Goal: Complete application form: Complete application form

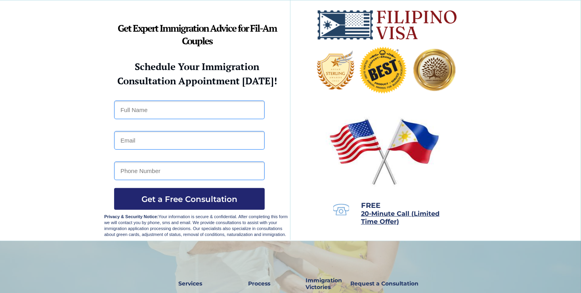
click at [142, 112] on input "text" at bounding box center [189, 110] width 151 height 19
type input "ROQUITO - [PERSON_NAME]"
type input "[EMAIL_ADDRESS][DOMAIN_NAME]"
type input "09338263029"
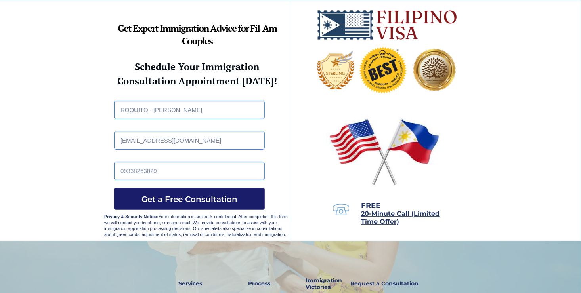
click at [160, 199] on span "Get a Free Consultation" at bounding box center [189, 199] width 151 height 10
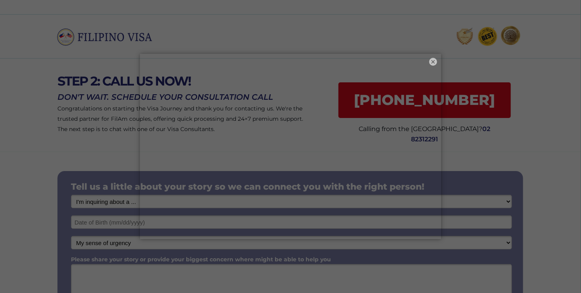
click at [118, 202] on div "× ×" at bounding box center [290, 146] width 581 height 293
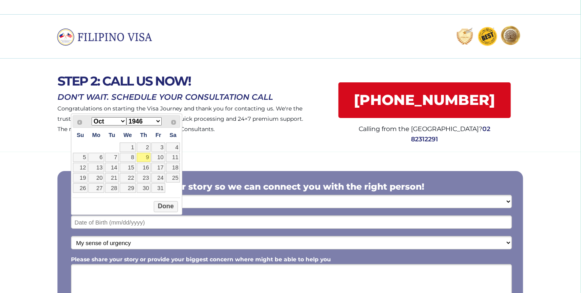
drag, startPoint x: 141, startPoint y: 222, endPoint x: 204, endPoint y: 194, distance: 69.0
click at [204, 194] on div "Tell us a little about your story so we can connect you with the right person! …" at bounding box center [289, 251] width 465 height 160
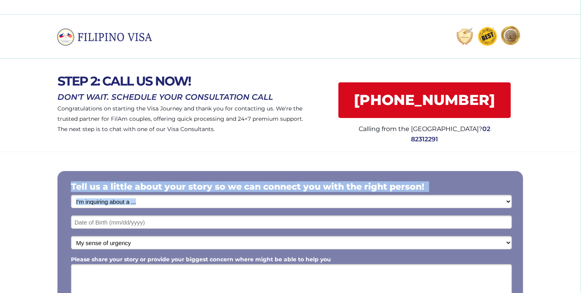
drag, startPoint x: 204, startPoint y: 194, endPoint x: 125, endPoint y: 223, distance: 84.7
click at [125, 223] on div "Tell us a little about your story so we can connect you with the right person! …" at bounding box center [289, 251] width 465 height 160
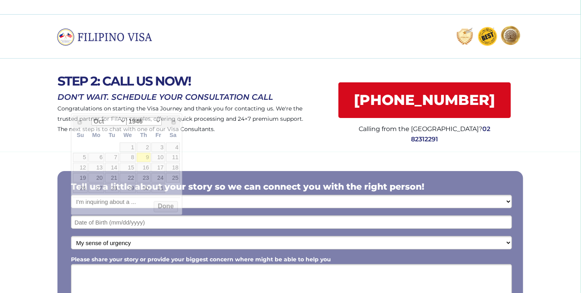
click at [125, 223] on input "text" at bounding box center [291, 221] width 441 height 13
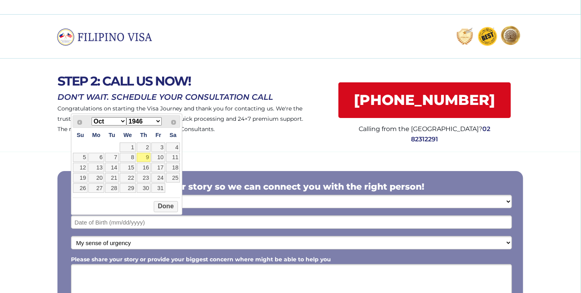
click at [122, 119] on select "Jan Feb Mar Apr May Jun [DATE] Aug Sep Oct Nov Dec" at bounding box center [108, 121] width 35 height 8
click at [177, 180] on link "22" at bounding box center [173, 178] width 14 height 10
type input "02/22/2025"
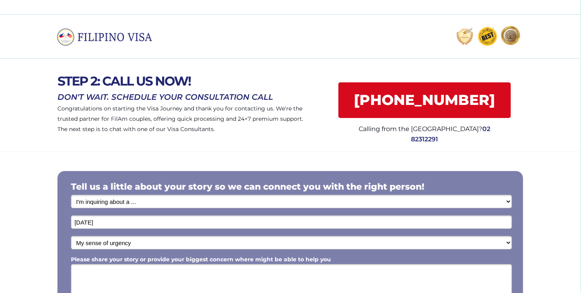
click at [579, 140] on div at bounding box center [290, 105] width 581 height 93
drag, startPoint x: 579, startPoint y: 140, endPoint x: 584, endPoint y: 150, distance: 11.0
click at [580, 150] on html "STEP 2: CALL US NOW! Congratulations on starting the Visa Journey and thank you…" at bounding box center [290, 146] width 581 height 293
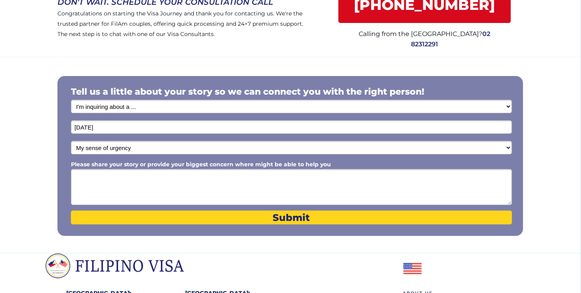
scroll to position [93, 0]
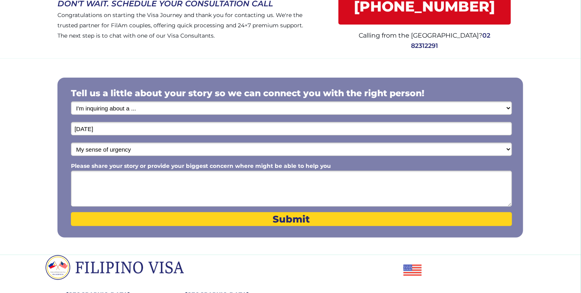
click at [134, 179] on textarea "Please share your story or provide your biggest concern where might be able to …" at bounding box center [291, 189] width 441 height 36
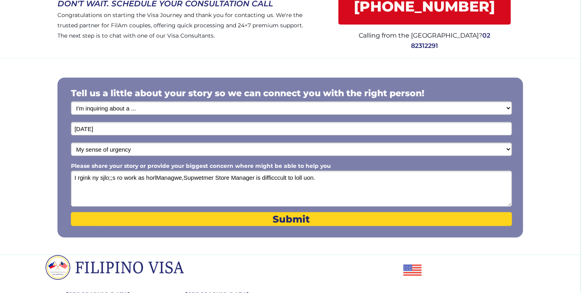
type textarea "I rgink ny sjlo;;s ro work as horlManagwe,Supwetmer Store Manager is difficccul…"
drag, startPoint x: 154, startPoint y: 174, endPoint x: 154, endPoint y: 179, distance: 5.2
click at [154, 179] on textarea "I rgink ny sjlo;;s ro work as horlManagwe,Supwetmer Store Manager is difficccul…" at bounding box center [291, 189] width 441 height 36
drag, startPoint x: 158, startPoint y: 176, endPoint x: 159, endPoint y: 168, distance: 8.0
click at [158, 176] on textarea "I rgink ny sjlo;;s ro work as hotelManagwe,Supwetmer Store Manager is difficccu…" at bounding box center [291, 189] width 441 height 36
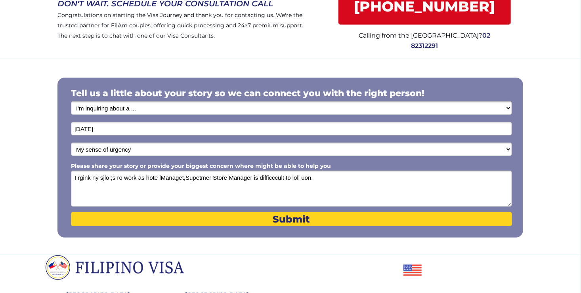
click at [215, 175] on textarea "I rgink ny sjlo;;s ro work as hote lManaget,Supetmer Store Manager is difficccu…" at bounding box center [291, 189] width 441 height 36
click at [216, 173] on textarea "I rgink ny sjlo;;s ro work as hote lManaget,Supetmer Store Manager is difficccu…" at bounding box center [291, 189] width 441 height 36
drag, startPoint x: 265, startPoint y: 179, endPoint x: 271, endPoint y: 177, distance: 5.4
click at [271, 177] on textarea "I rgink ny sjlo;;s ro work as hote lManaget,Supmart / store Manager is difficcc…" at bounding box center [291, 189] width 441 height 36
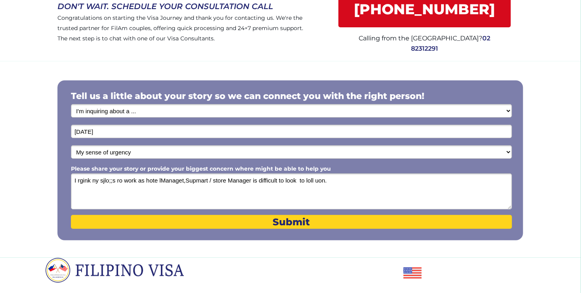
scroll to position [90, 0]
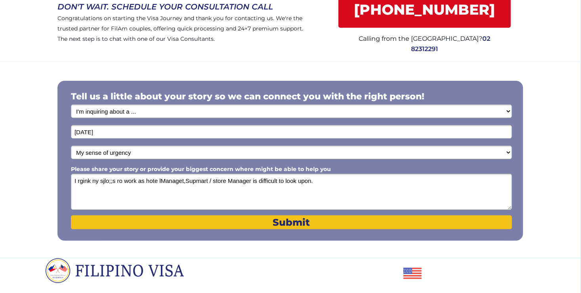
type textarea "I rgink ny sjlo;;s ro work as hote lManaget,Supmart / store Manager is difficul…"
click at [305, 222] on span "Submit" at bounding box center [291, 222] width 441 height 11
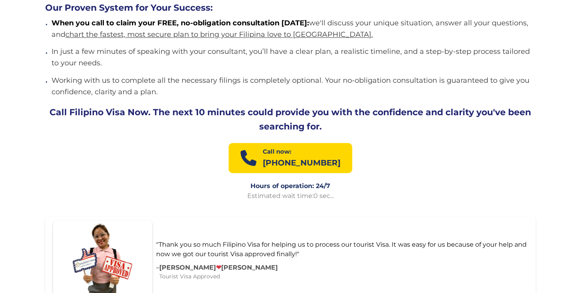
scroll to position [881, 0]
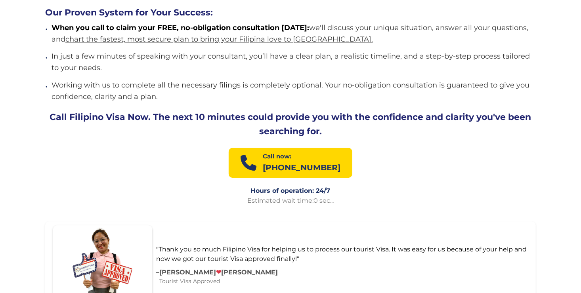
drag, startPoint x: 579, startPoint y: 153, endPoint x: 588, endPoint y: 222, distance: 69.0
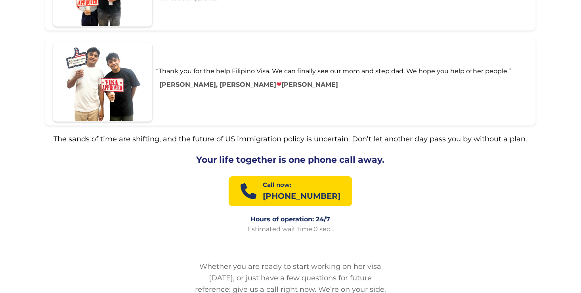
scroll to position [1356, 0]
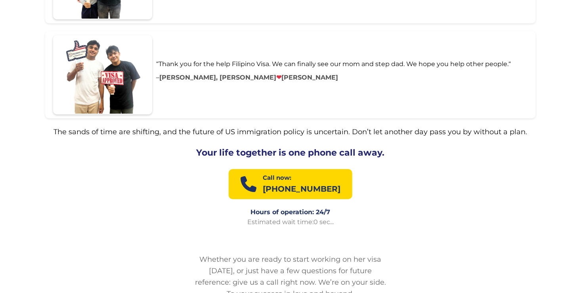
click at [316, 183] on p "606-617-9985" at bounding box center [302, 189] width 78 height 13
